Goal: Check status: Check status

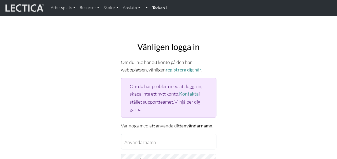
type input "miafantmiafant@gmail.com"
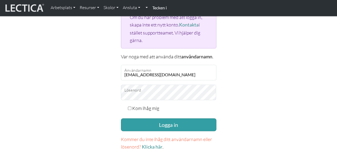
scroll to position [75, 0]
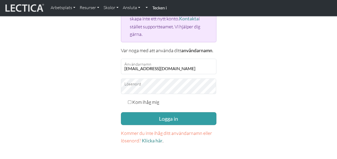
click at [130, 101] on input "Kom ihåg mig" at bounding box center [129, 102] width 3 height 3
checkbox input "true"
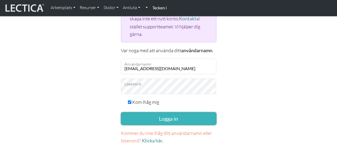
click at [155, 117] on button "Logga in" at bounding box center [168, 118] width 95 height 13
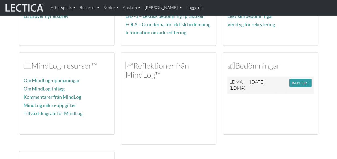
scroll to position [124, 0]
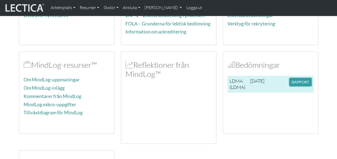
click at [293, 78] on button "RAPPORT" at bounding box center [300, 82] width 22 height 8
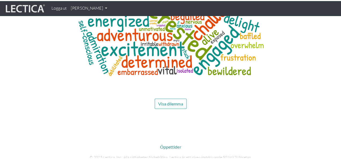
scroll to position [2181, 0]
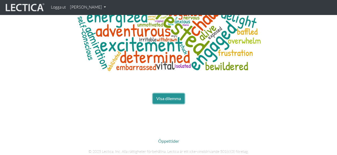
click at [174, 94] on button "Visa dilemma" at bounding box center [169, 99] width 32 height 10
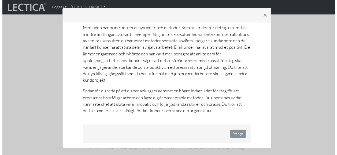
scroll to position [38, 0]
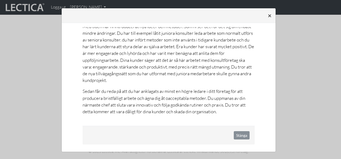
click at [268, 15] on span "×" at bounding box center [270, 16] width 4 height 8
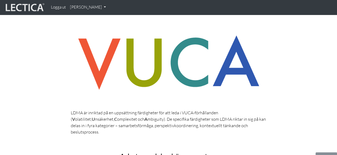
scroll to position [35, 0]
